Goal: Find specific page/section: Find specific page/section

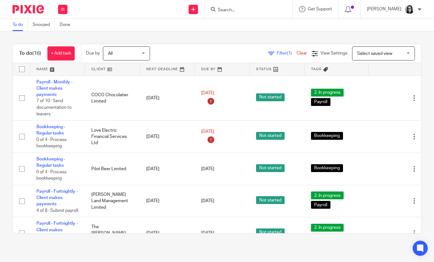
click at [248, 8] on input "Search" at bounding box center [245, 11] width 56 height 6
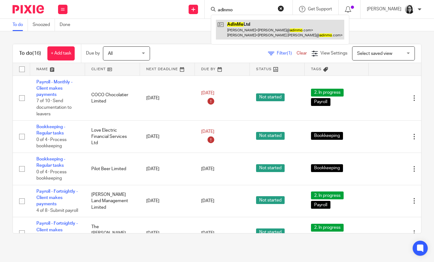
type input "adinmo"
click at [250, 25] on link at bounding box center [280, 29] width 128 height 19
click at [244, 35] on link at bounding box center [280, 29] width 128 height 19
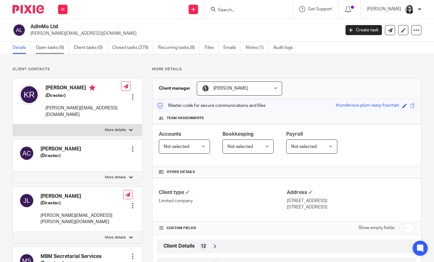
click at [55, 46] on link "Open tasks (6)" at bounding box center [52, 48] width 33 height 12
